Goal: Transaction & Acquisition: Download file/media

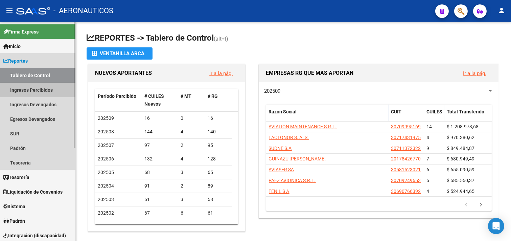
click at [42, 92] on link "Ingresos Percibidos" at bounding box center [37, 89] width 75 height 15
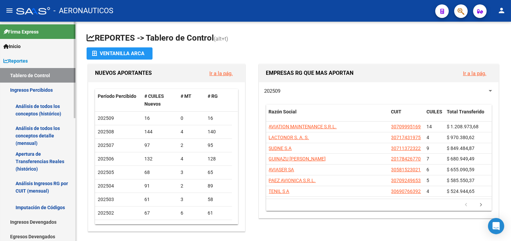
click at [44, 107] on link "Análisis de todos los conceptos (histórico)" at bounding box center [37, 110] width 75 height 26
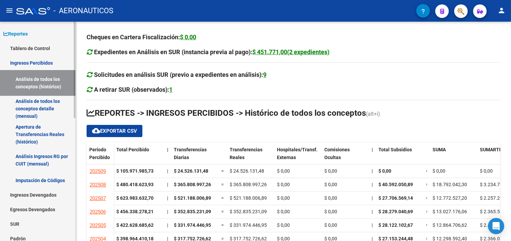
scroll to position [38, 0]
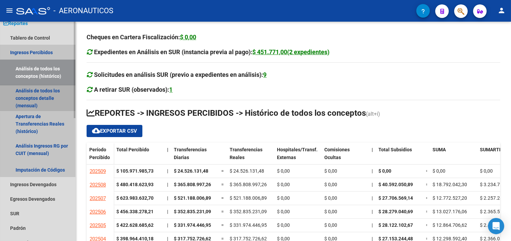
click at [44, 93] on link "Análisis de todos los conceptos detalle (mensual)" at bounding box center [37, 98] width 75 height 26
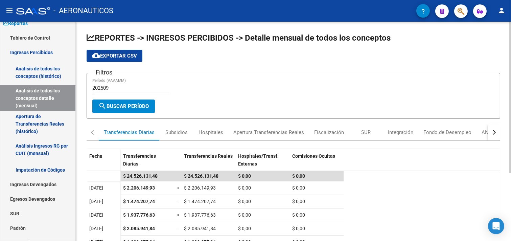
click at [119, 88] on input "202509" at bounding box center [130, 88] width 76 height 6
type input "202508"
click at [133, 107] on span "search Buscar Período" at bounding box center [123, 106] width 50 height 6
click at [325, 133] on div "Fiscalización" at bounding box center [329, 131] width 30 height 7
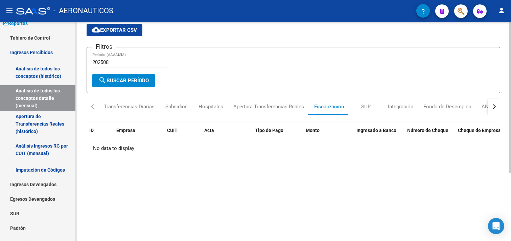
scroll to position [38, 0]
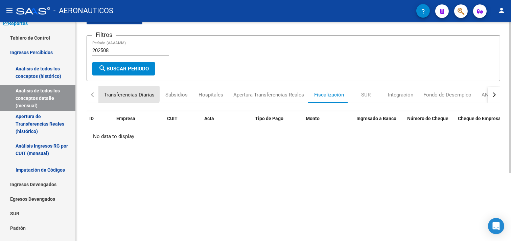
click at [124, 94] on div "Transferencias Diarias" at bounding box center [129, 94] width 51 height 7
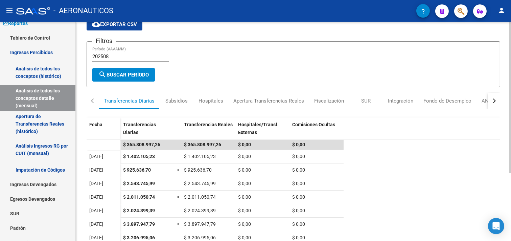
scroll to position [0, 0]
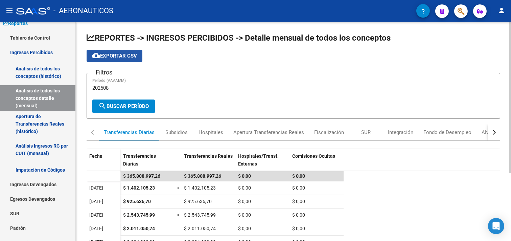
click at [124, 54] on span "cloud_download Exportar CSV" at bounding box center [114, 56] width 45 height 6
click at [271, 131] on div "Apertura Transferencias Reales" at bounding box center [268, 131] width 71 height 7
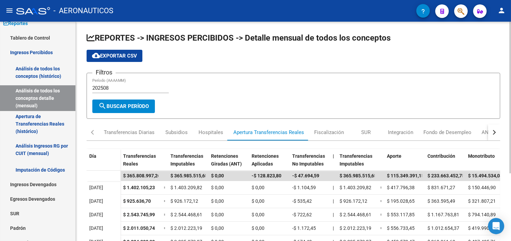
click at [118, 54] on span "cloud_download Exportar CSV" at bounding box center [114, 56] width 45 height 6
click at [182, 133] on div "Subsidios" at bounding box center [176, 131] width 22 height 7
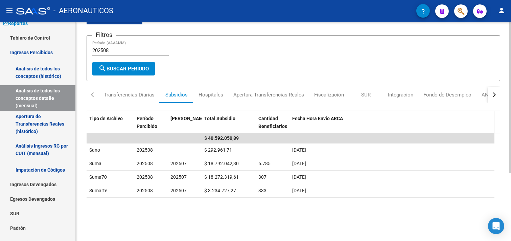
scroll to position [38, 0]
